Goal: Book appointment/travel/reservation

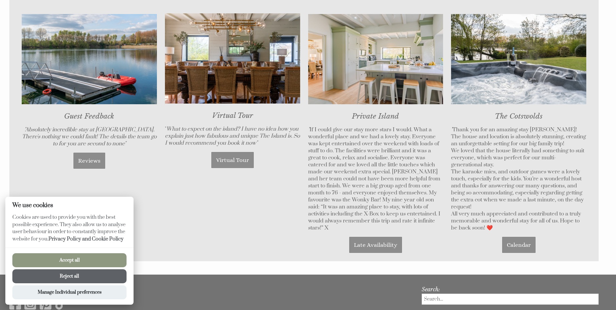
scroll to position [486, 0]
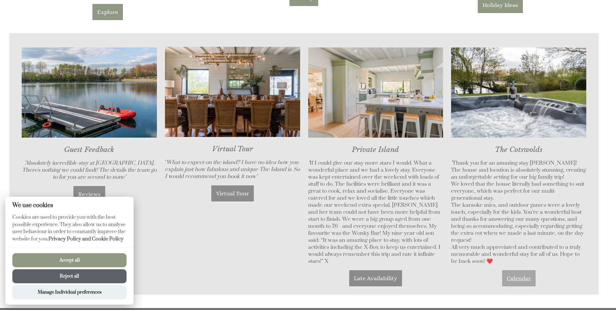
click at [515, 277] on link "Calendar" at bounding box center [518, 278] width 33 height 16
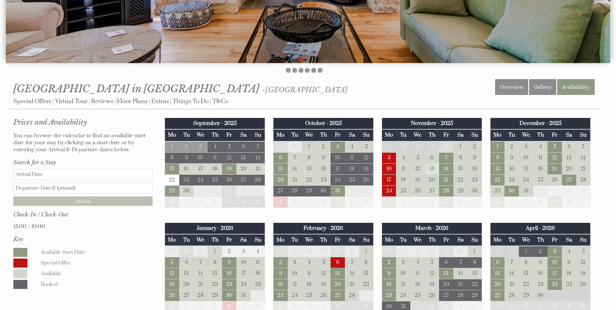
scroll to position [267, 0]
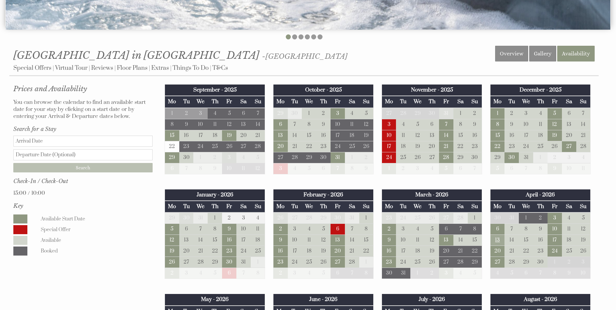
click at [494, 240] on td "13" at bounding box center [497, 240] width 14 height 11
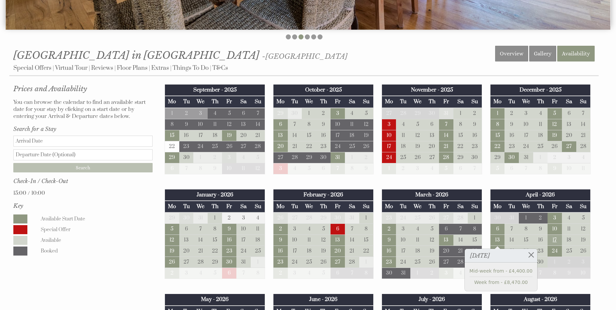
click at [556, 236] on td "17" at bounding box center [555, 240] width 14 height 11
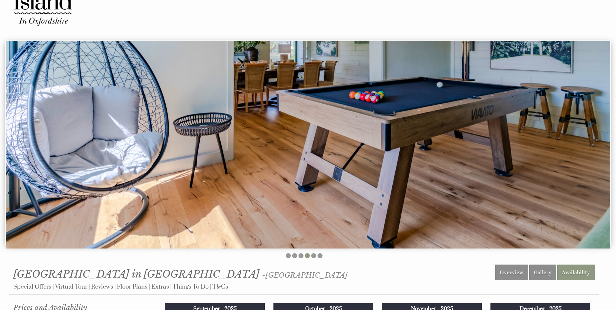
scroll to position [0, 0]
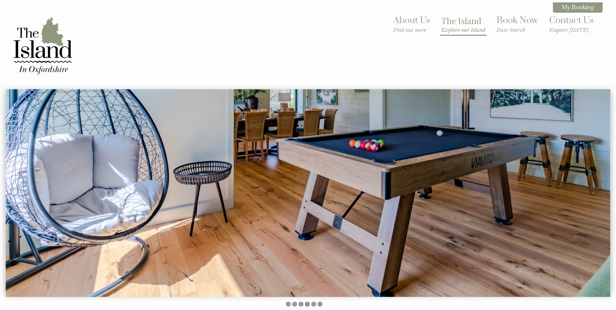
click at [445, 22] on link "The Island Explore our Island" at bounding box center [463, 24] width 44 height 18
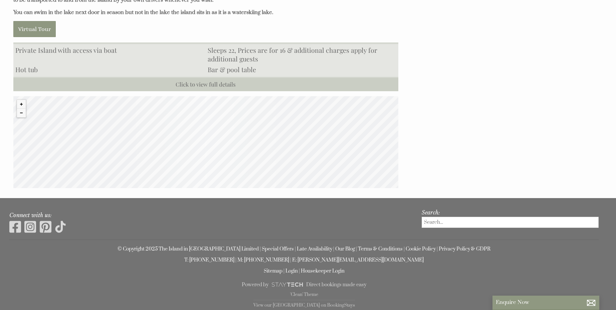
scroll to position [531, 0]
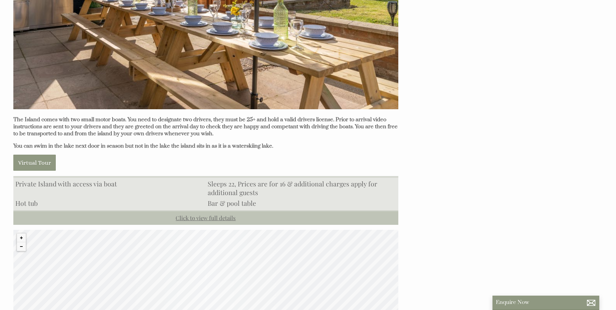
click at [223, 215] on link "Click to view full details" at bounding box center [205, 217] width 385 height 14
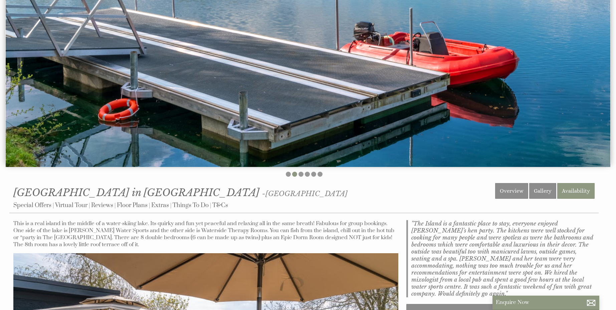
scroll to position [30, 0]
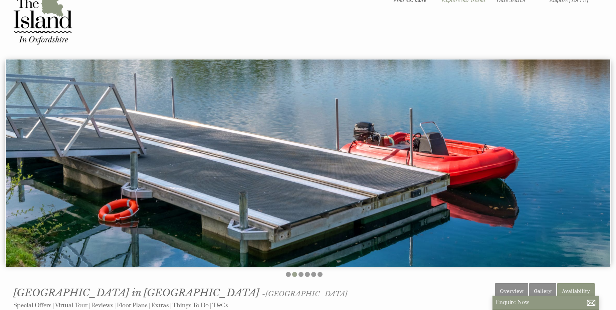
click at [295, 274] on li at bounding box center [294, 274] width 5 height 5
click at [302, 274] on li at bounding box center [300, 274] width 5 height 5
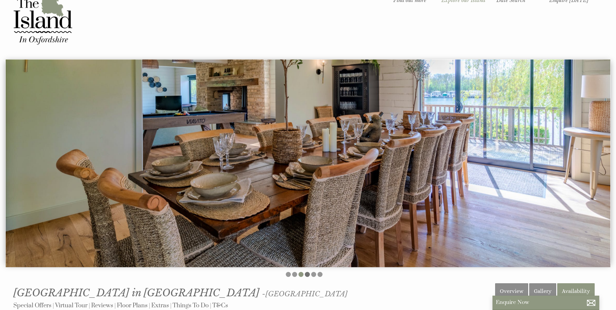
click at [308, 274] on li at bounding box center [307, 274] width 5 height 5
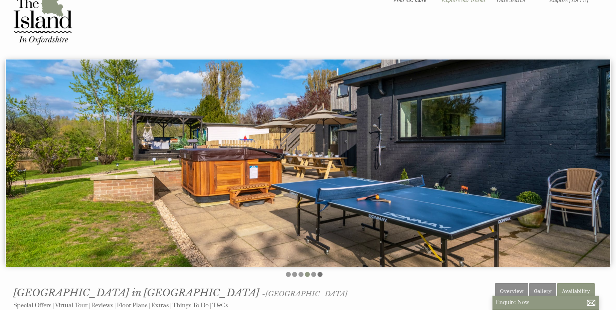
click at [319, 274] on li at bounding box center [320, 274] width 5 height 5
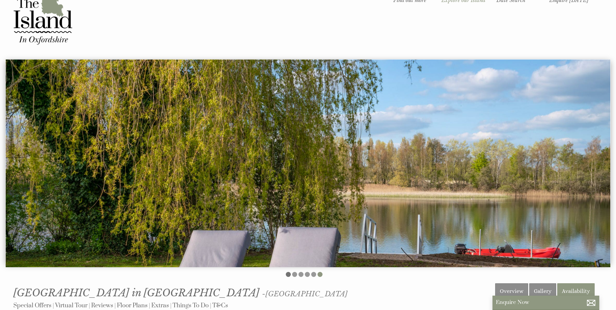
click at [289, 274] on li at bounding box center [288, 274] width 5 height 5
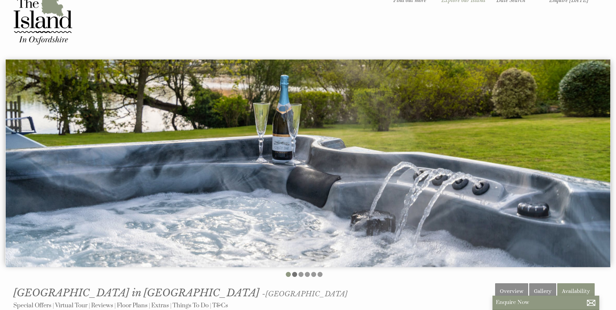
click at [294, 274] on li at bounding box center [294, 274] width 5 height 5
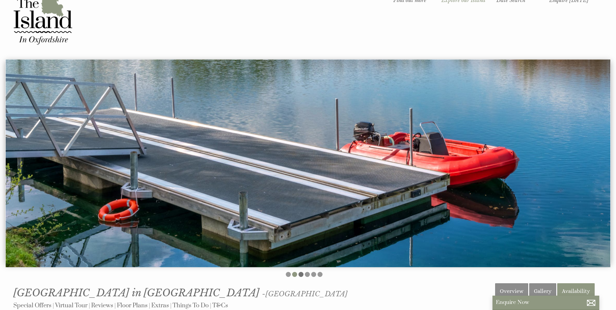
click at [301, 274] on li at bounding box center [300, 274] width 5 height 5
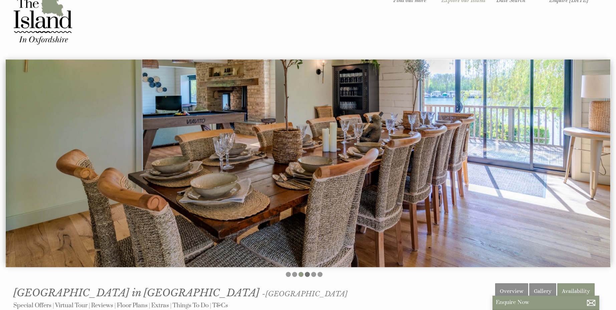
click at [308, 274] on li at bounding box center [307, 274] width 5 height 5
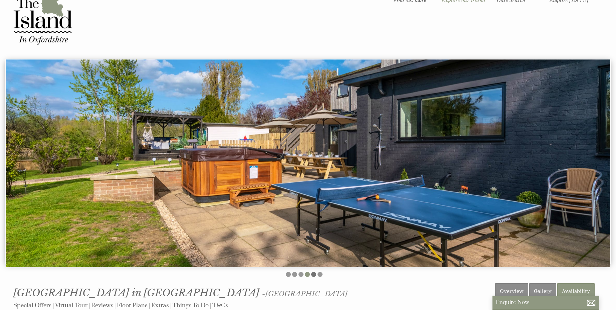
click at [315, 274] on li at bounding box center [313, 274] width 5 height 5
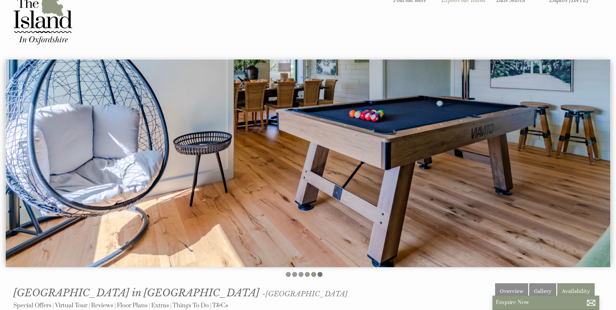
click at [321, 274] on li at bounding box center [320, 274] width 5 height 5
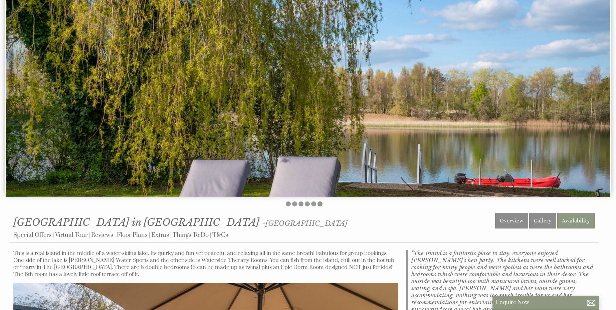
scroll to position [0, 0]
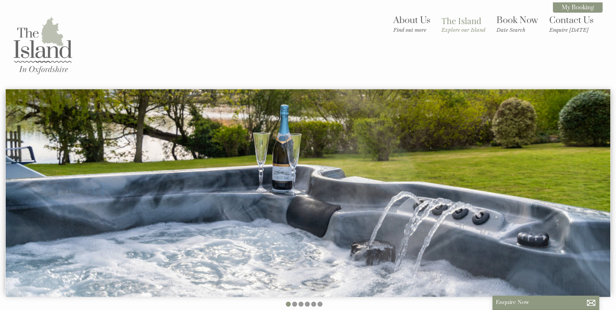
click at [30, 48] on img at bounding box center [42, 45] width 67 height 67
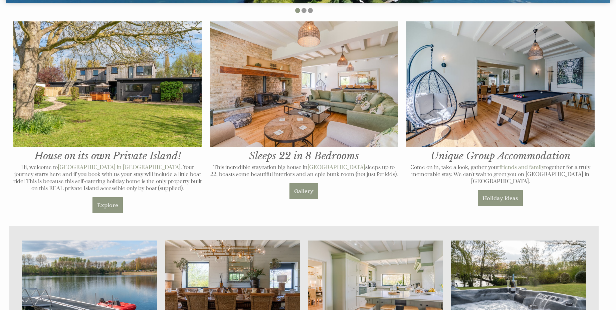
scroll to position [267, 0]
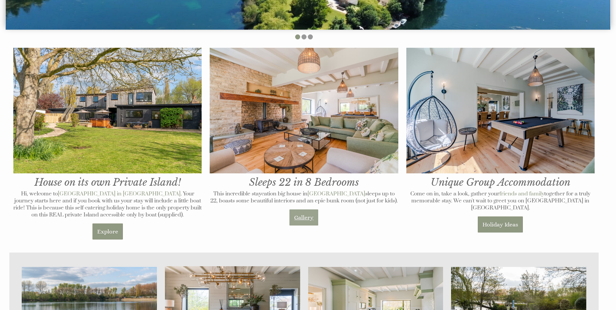
click at [304, 221] on link "Gallery" at bounding box center [303, 217] width 29 height 16
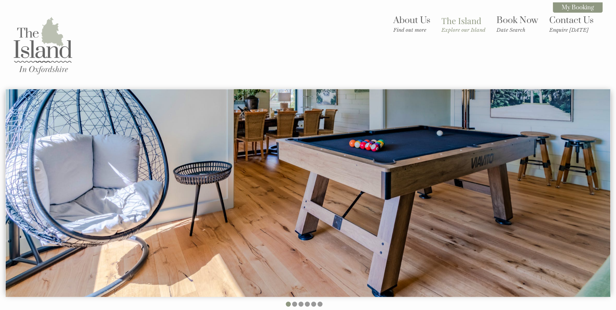
click at [44, 35] on img at bounding box center [42, 45] width 67 height 67
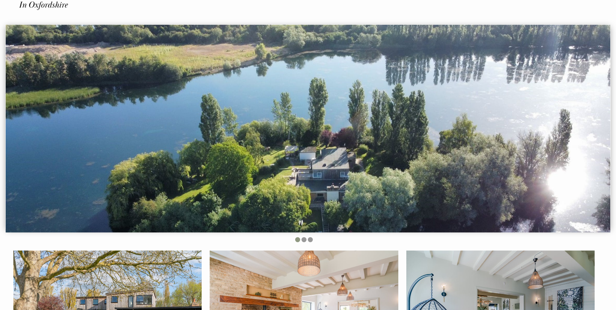
scroll to position [67, 0]
